Goal: Transaction & Acquisition: Purchase product/service

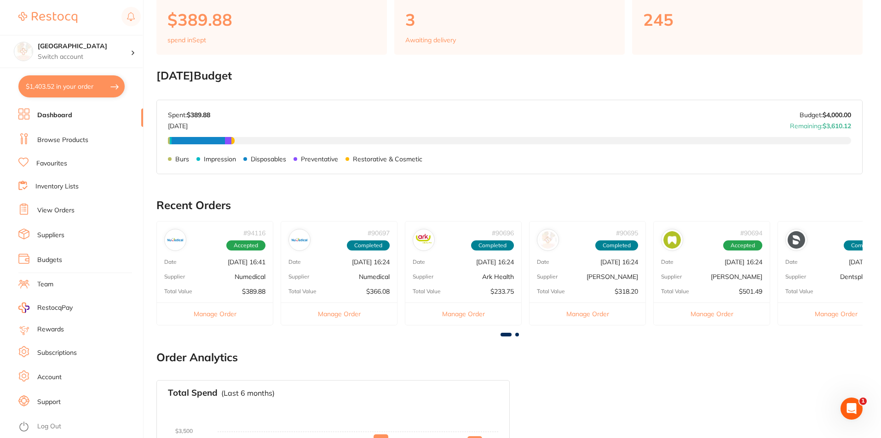
scroll to position [276, 0]
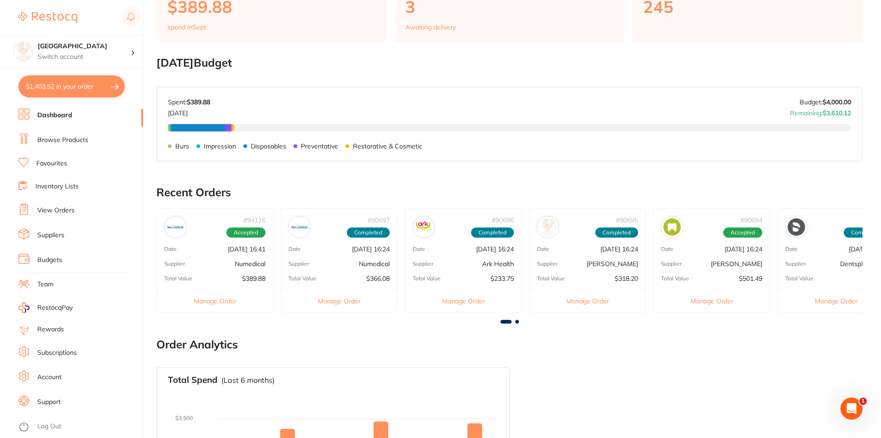
click at [80, 90] on button "$1,403.52 in your order" at bounding box center [71, 86] width 106 height 22
checkbox input "true"
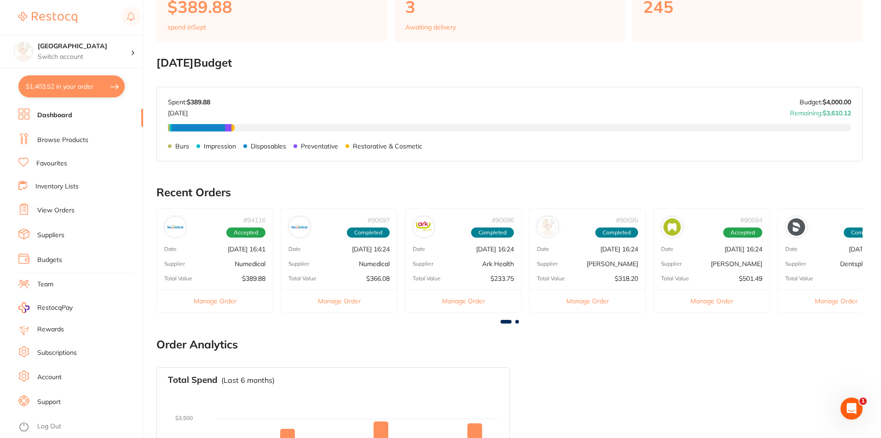
checkbox input "true"
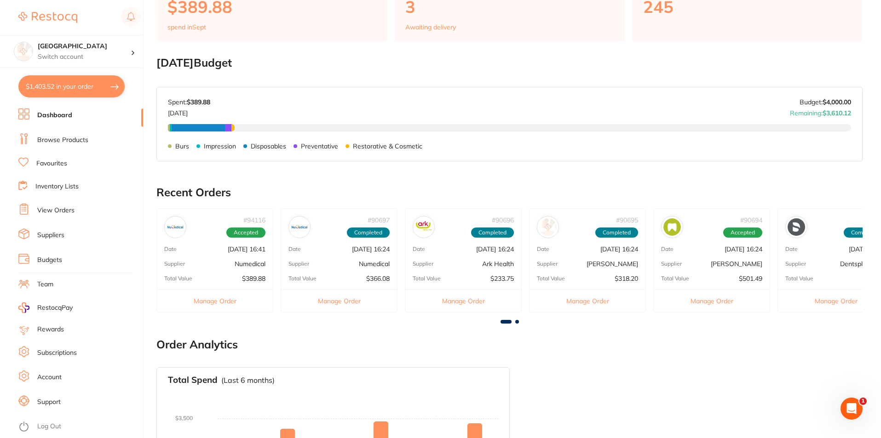
checkbox input "true"
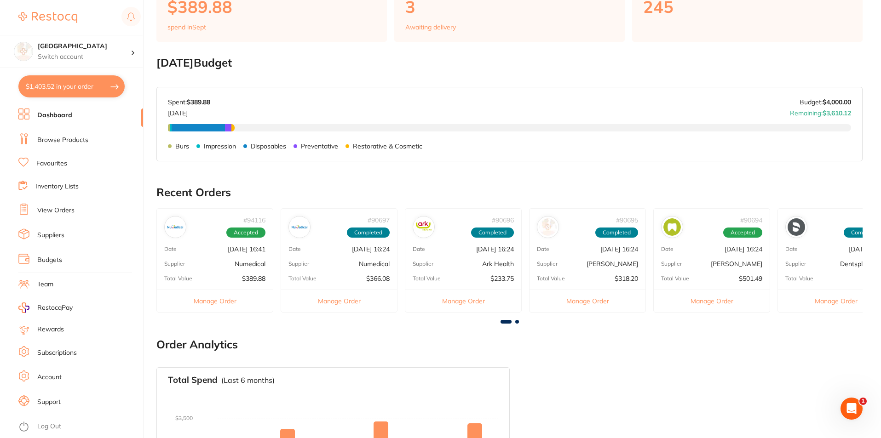
checkbox input "true"
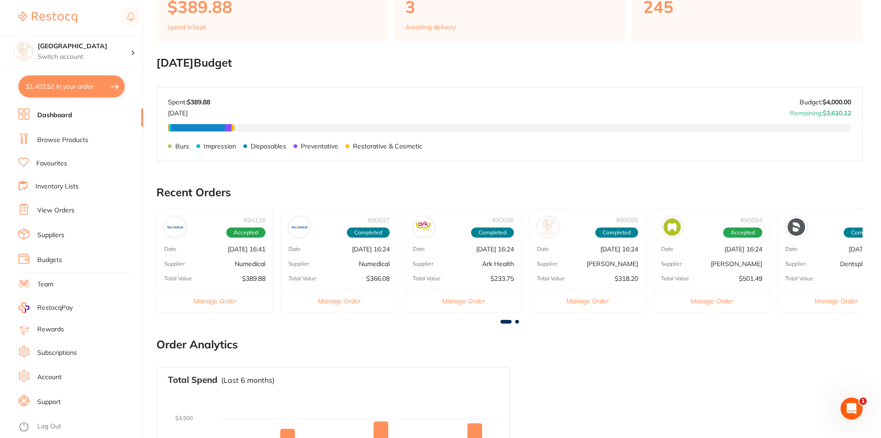
checkbox input "true"
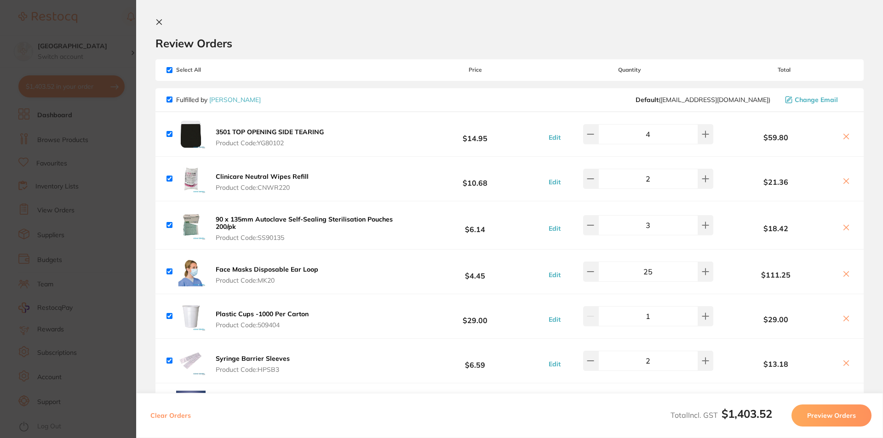
scroll to position [0, 0]
click at [158, 25] on icon at bounding box center [159, 22] width 7 height 7
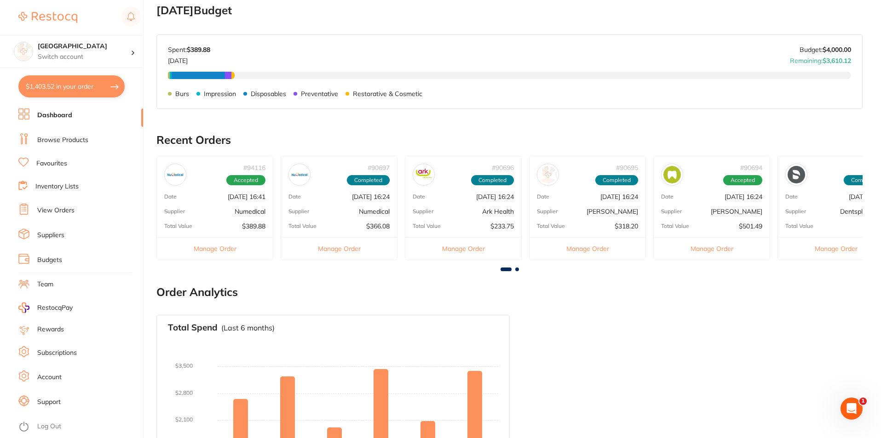
scroll to position [191, 0]
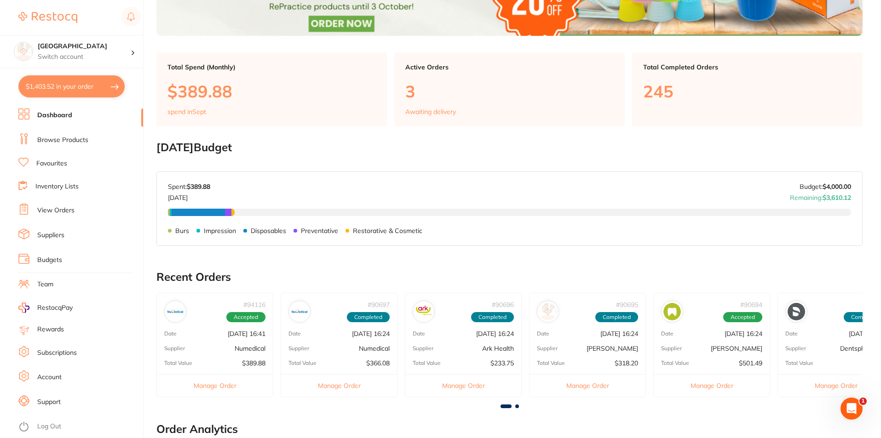
click at [96, 82] on button "$1,403.52 in your order" at bounding box center [71, 86] width 106 height 22
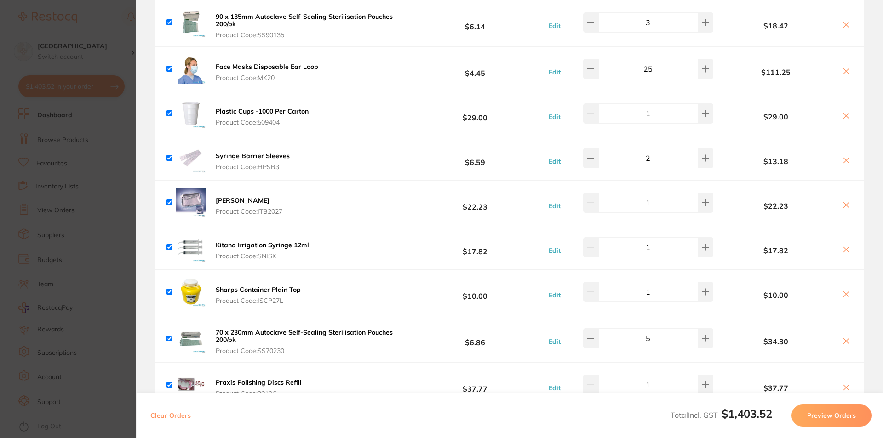
scroll to position [46, 0]
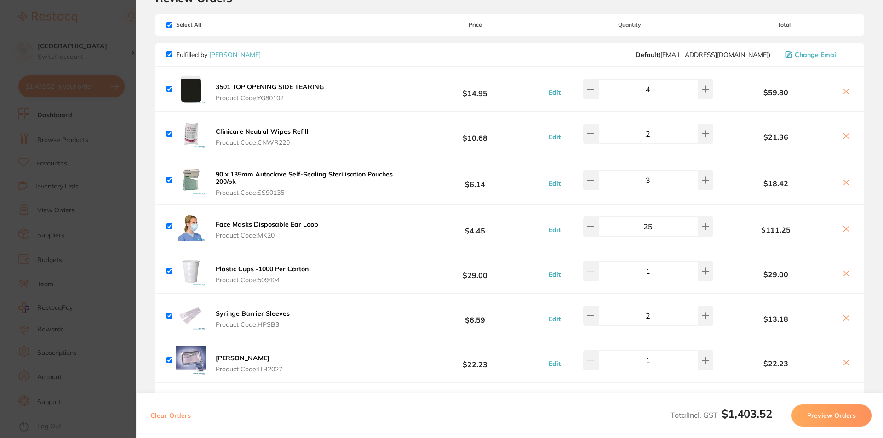
click at [171, 52] on input "checkbox" at bounding box center [170, 55] width 6 height 6
checkbox input "false"
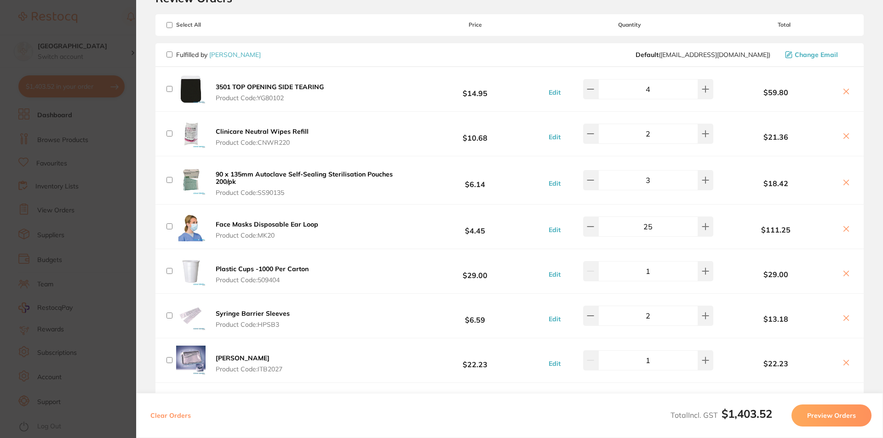
checkbox input "false"
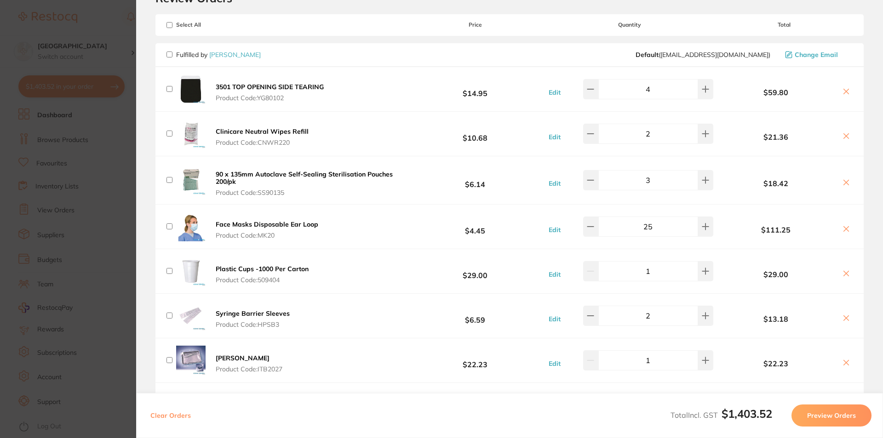
checkbox input "false"
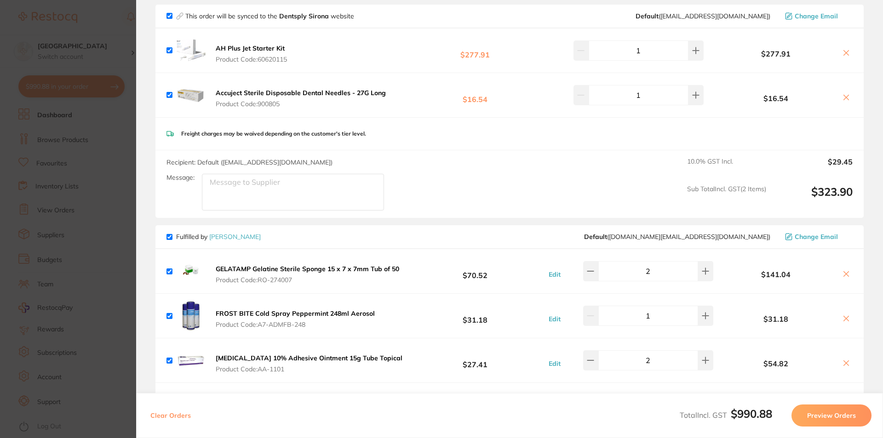
scroll to position [736, 0]
click at [169, 233] on input "checkbox" at bounding box center [170, 236] width 6 height 6
checkbox input "false"
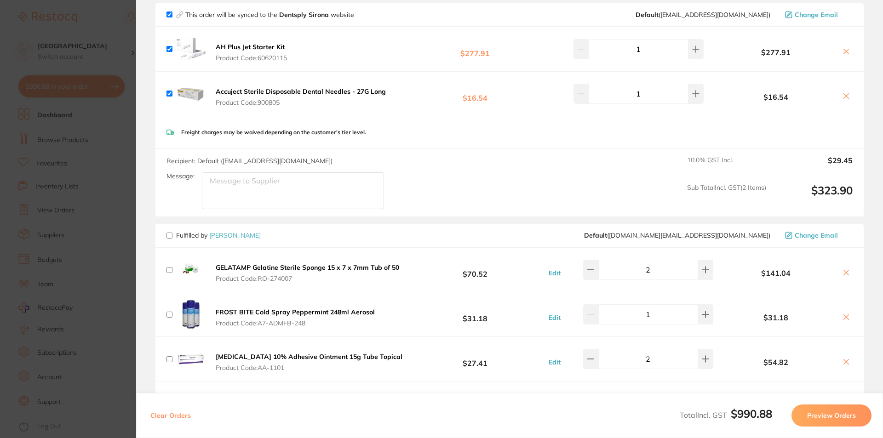
checkbox input "false"
click at [809, 410] on button "Preview Orders" at bounding box center [832, 416] width 80 height 22
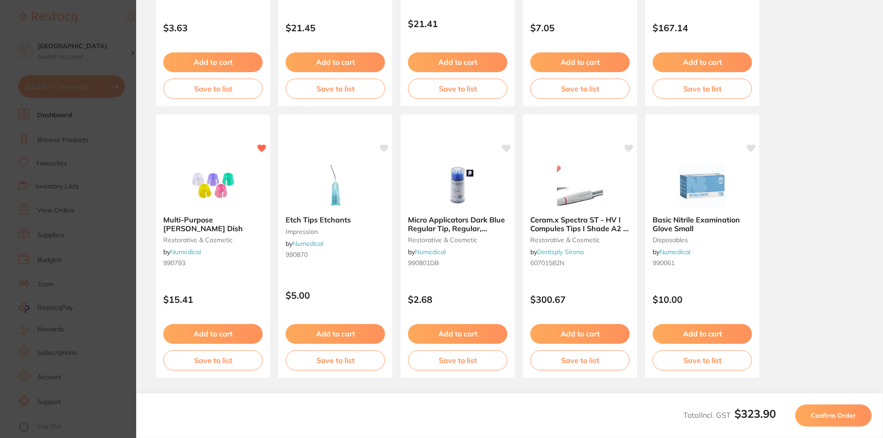
scroll to position [242, 0]
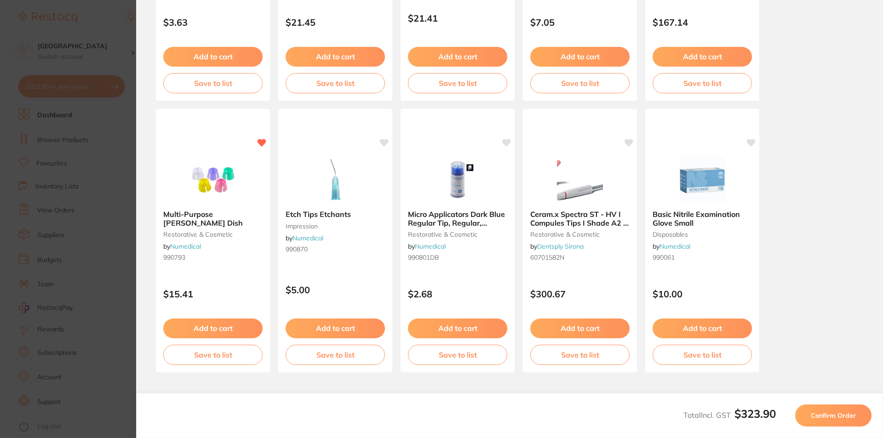
click at [820, 419] on span "Confirm Order" at bounding box center [833, 416] width 45 height 8
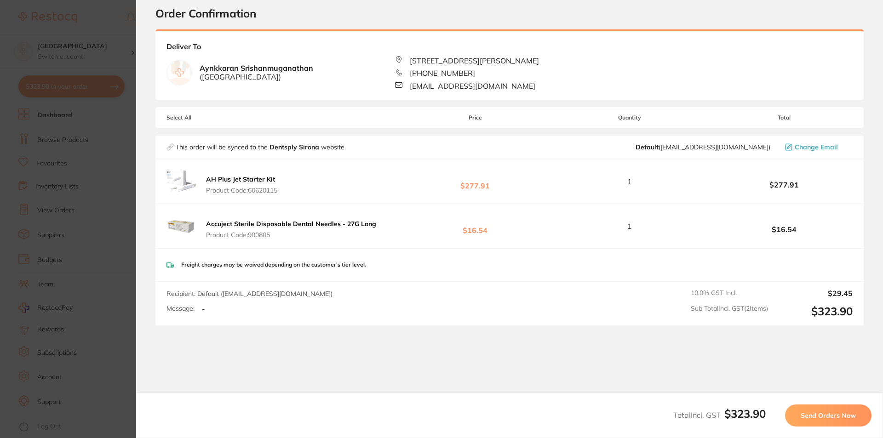
scroll to position [69, 0]
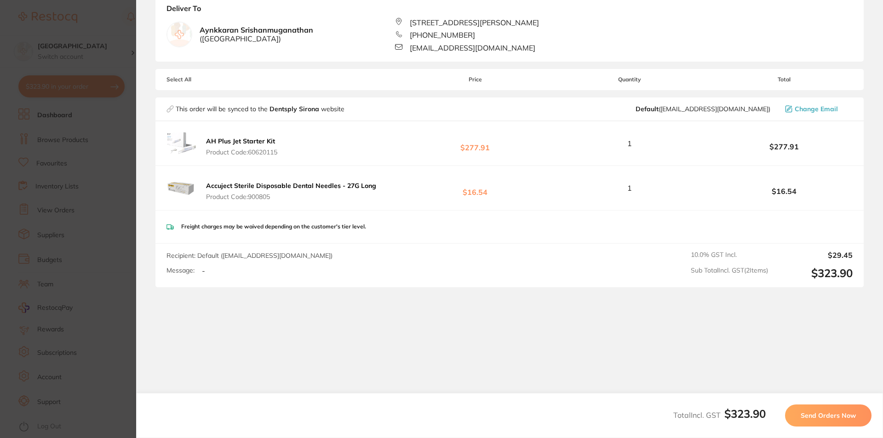
click at [812, 413] on span "Send Orders Now" at bounding box center [828, 416] width 55 height 8
